Goal: Information Seeking & Learning: Learn about a topic

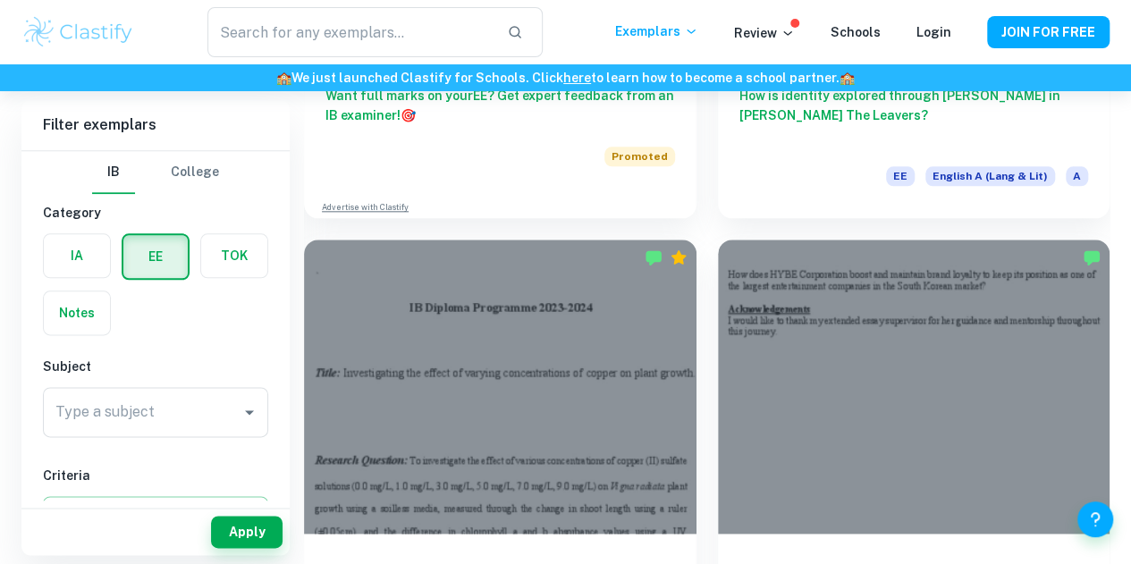
scroll to position [934, 0]
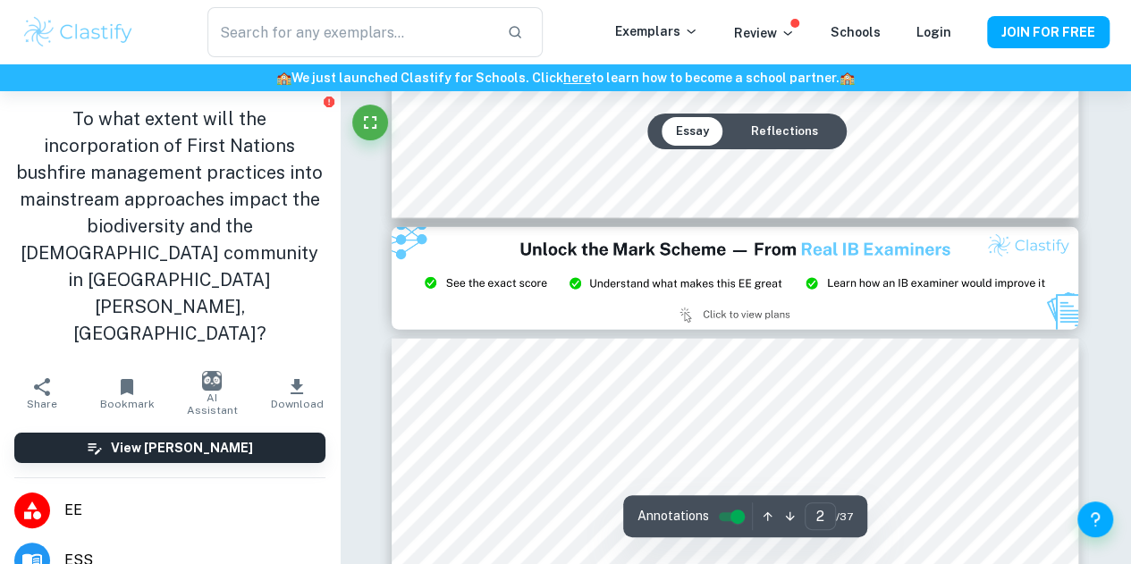
type input "3"
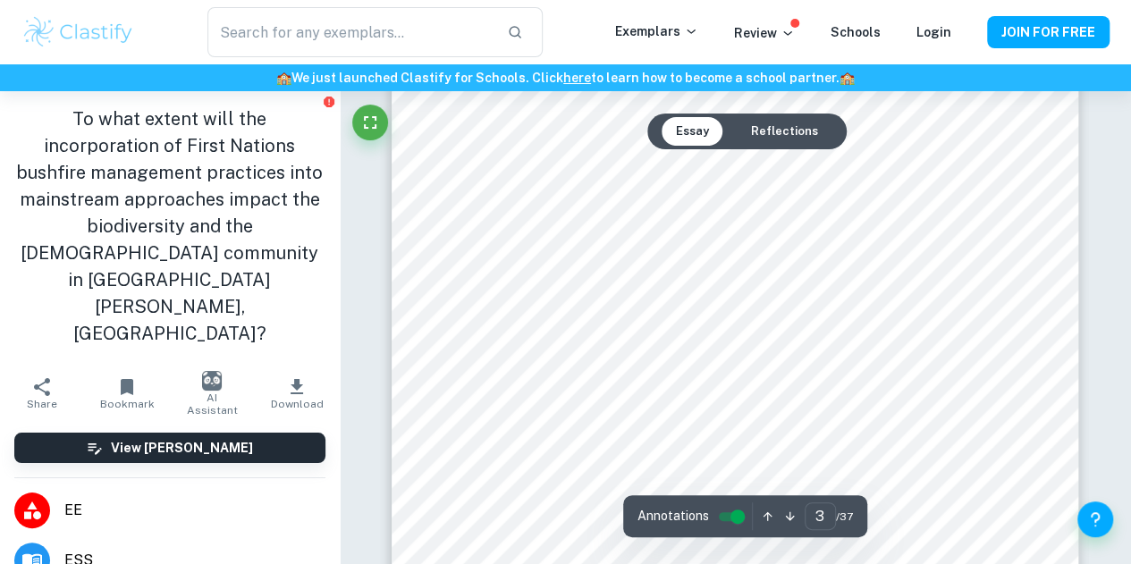
scroll to position [2509, 0]
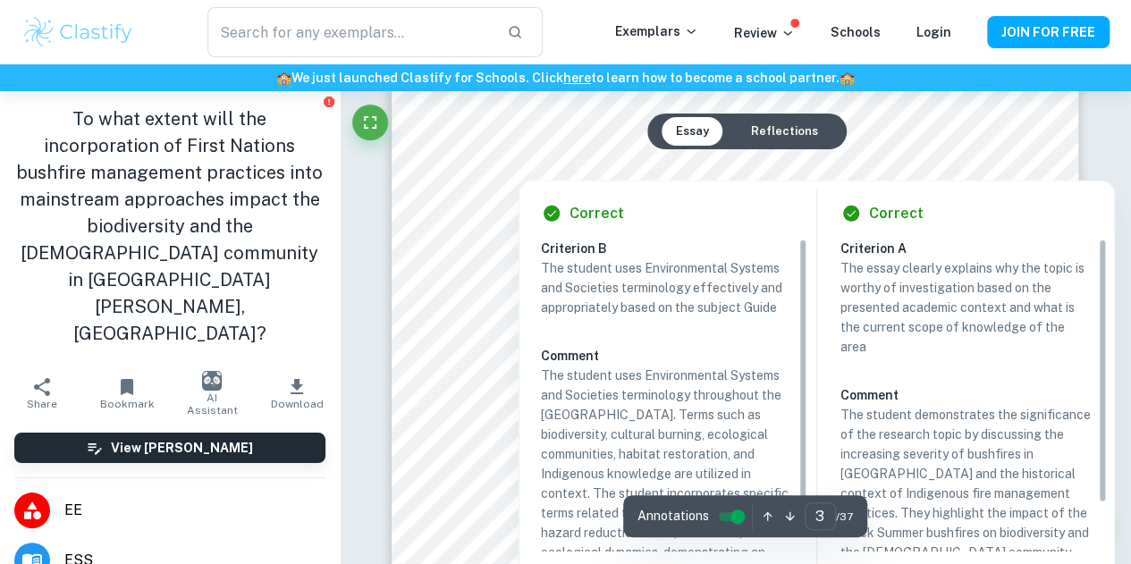
click at [961, 167] on div at bounding box center [887, 168] width 233 height 15
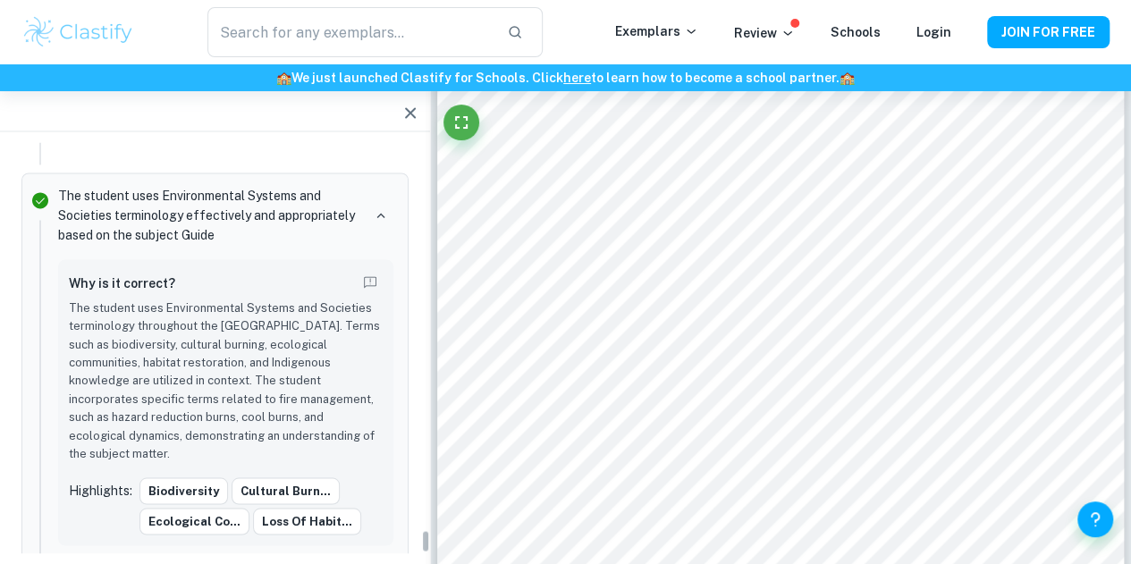
scroll to position [6663, 0]
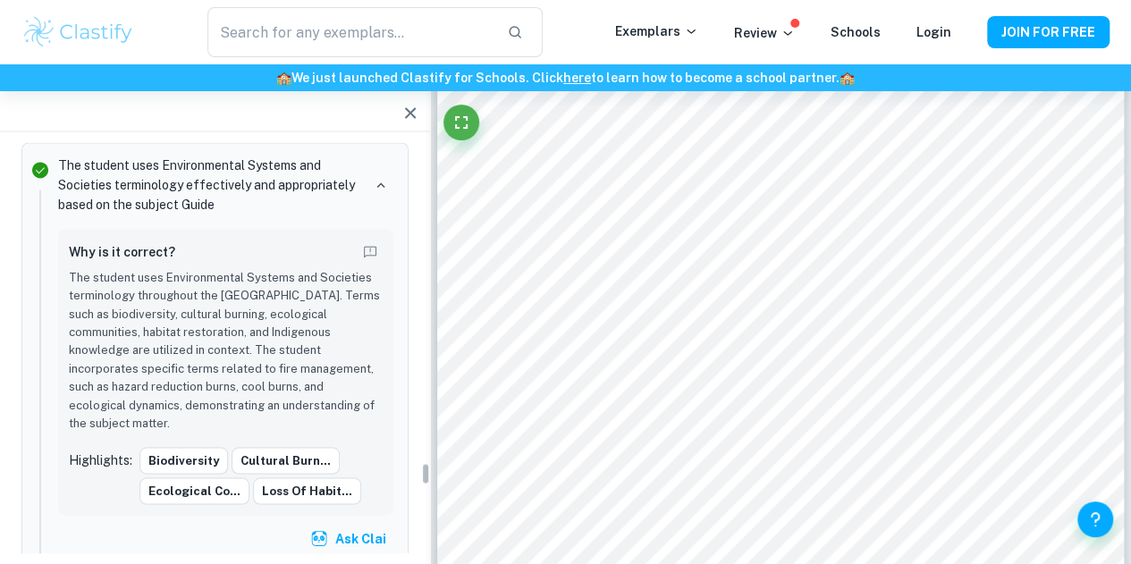
scroll to position [6642, 0]
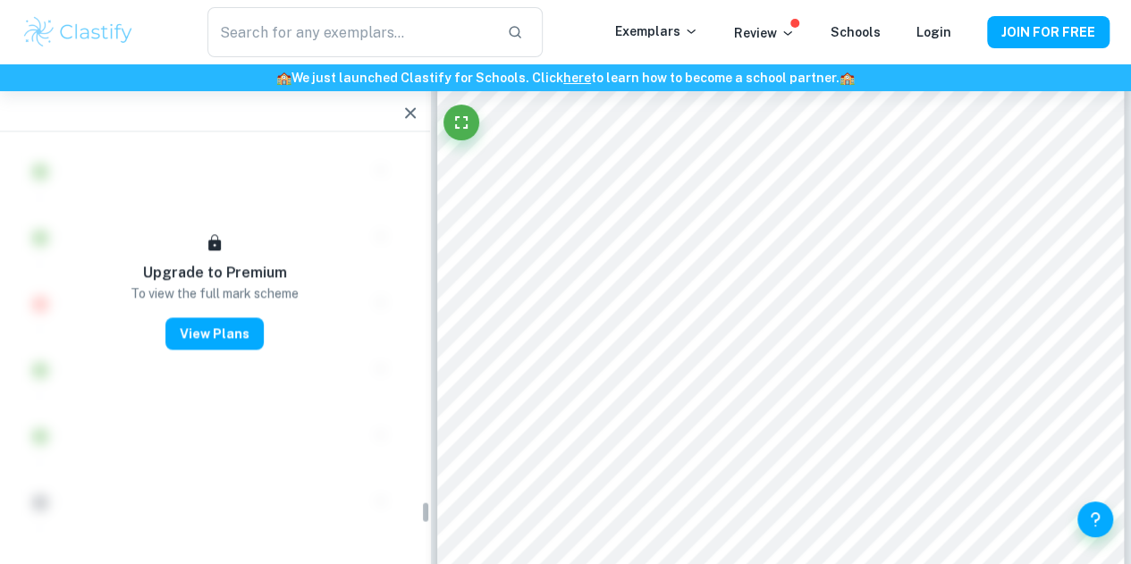
scroll to position [8080, 0]
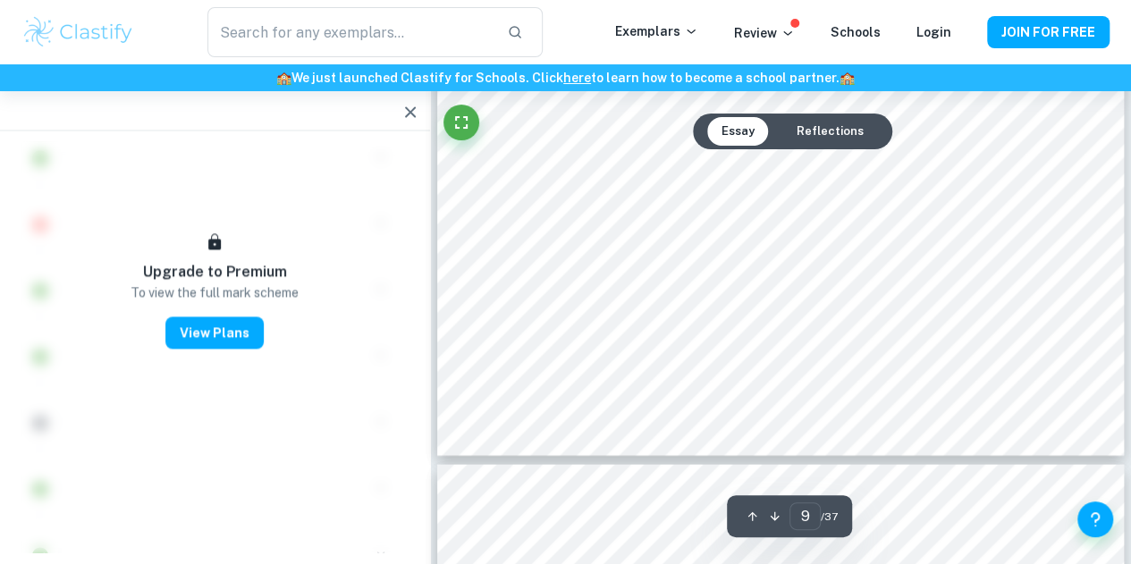
type input "10"
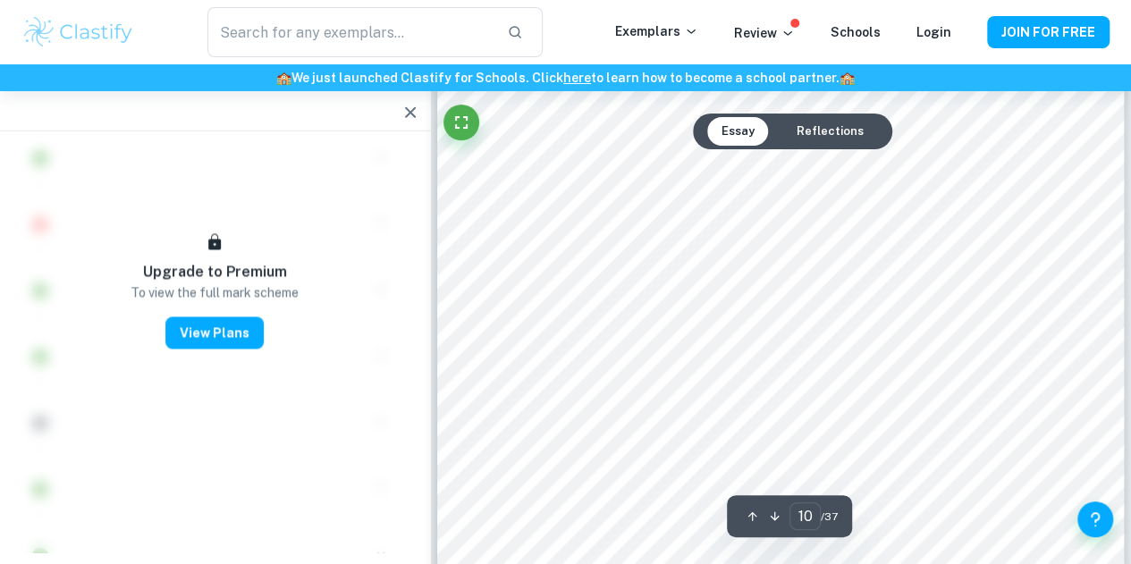
scroll to position [9354, 0]
